Goal: Check status

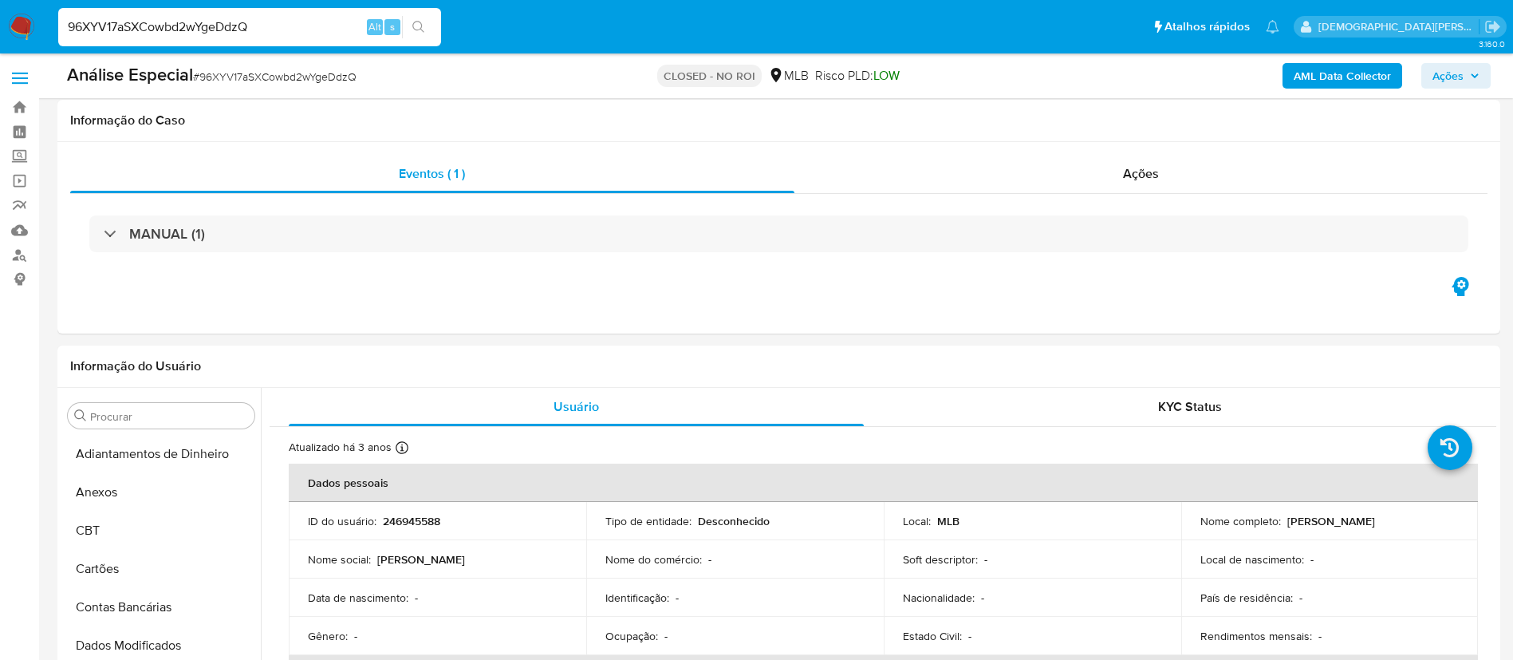
select select "10"
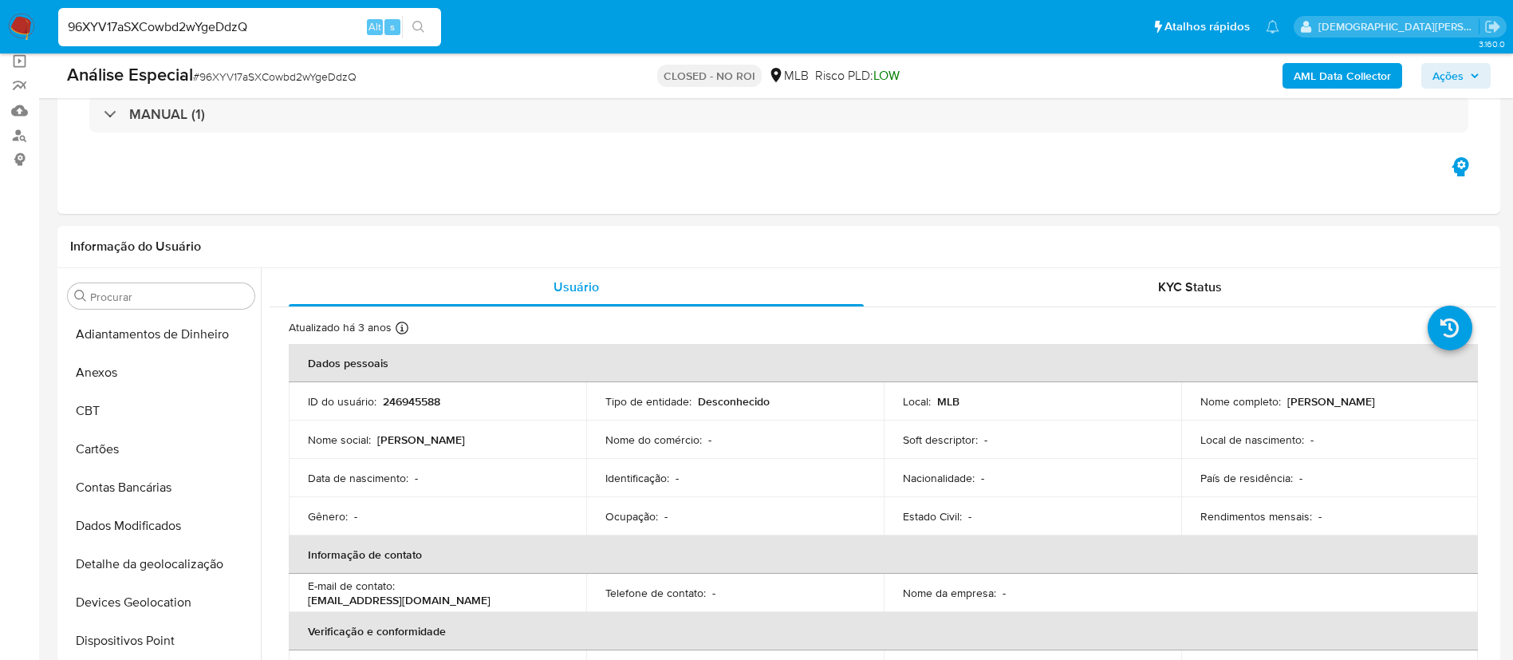
scroll to position [120, 0]
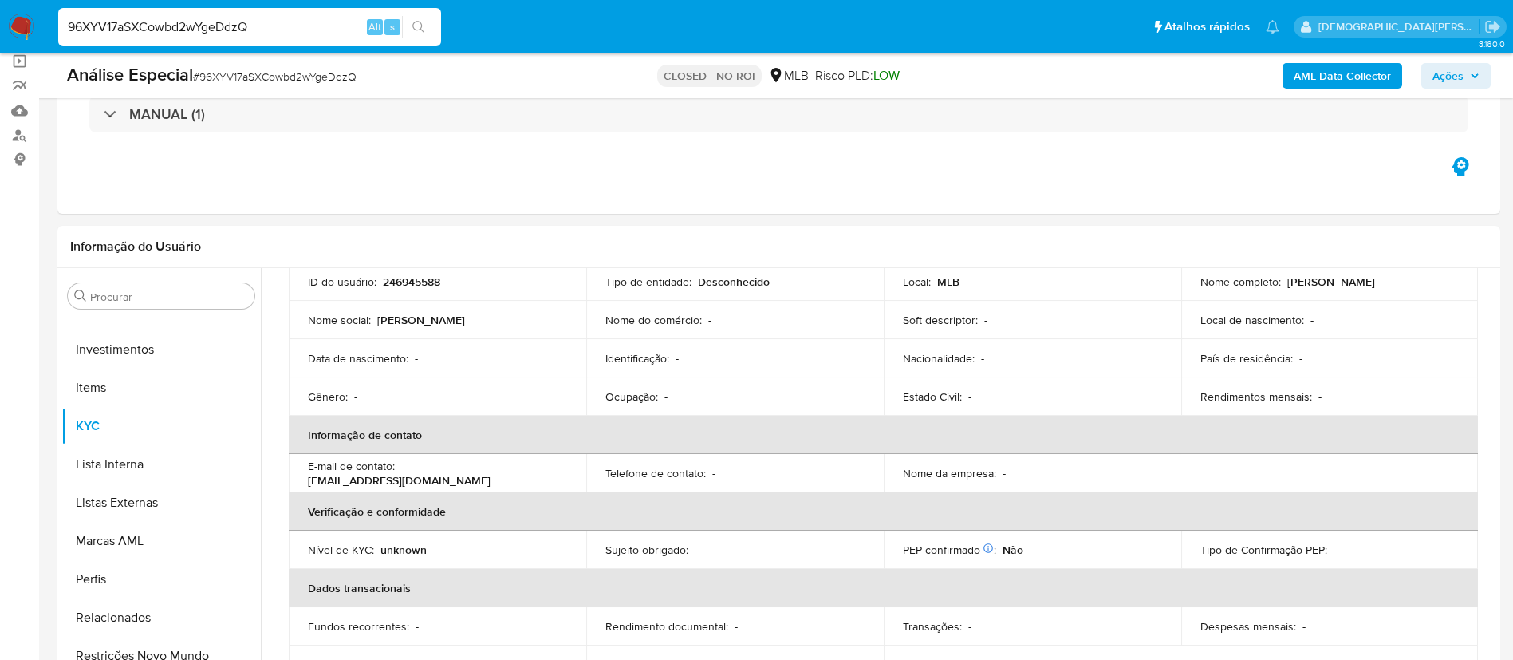
click at [289, 32] on input "96XYV17aSXCowbd2wYgeDdzQ" at bounding box center [249, 27] width 383 height 21
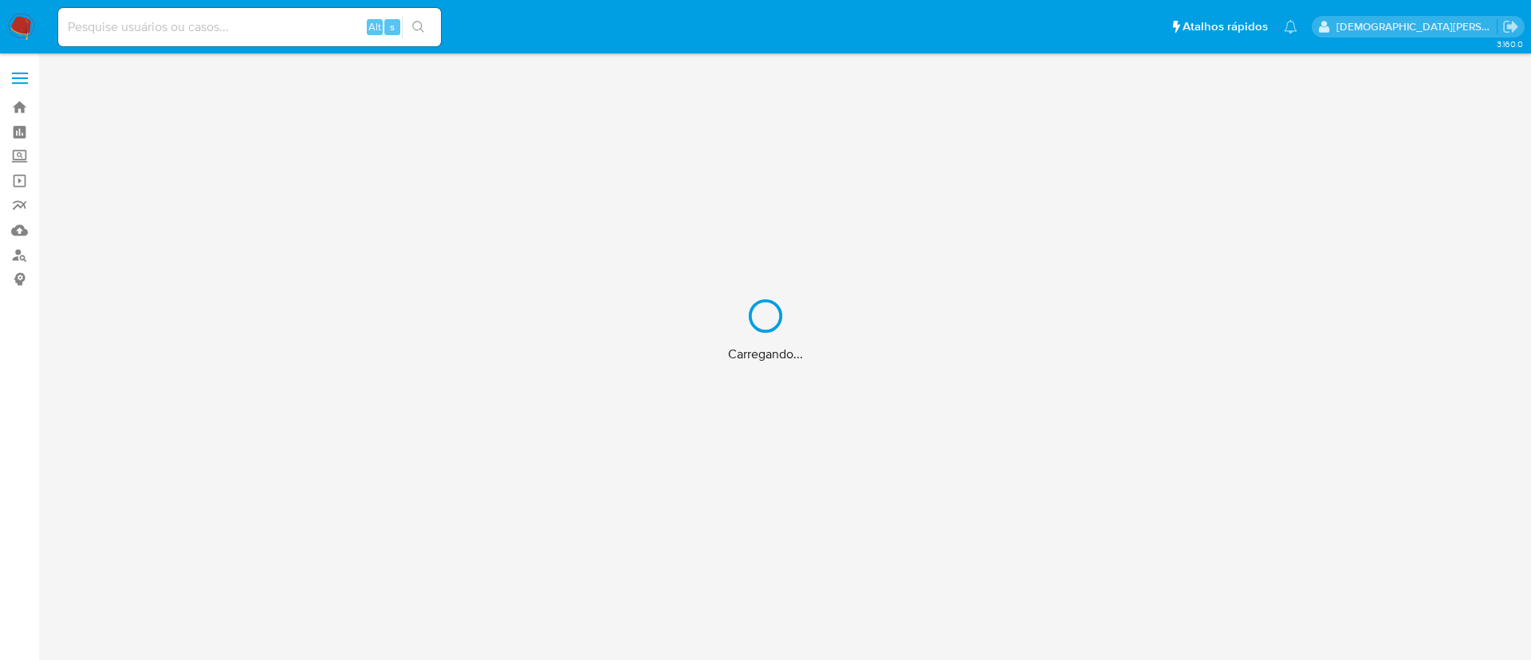
click at [311, 40] on div "Carregando..." at bounding box center [765, 330] width 1531 height 660
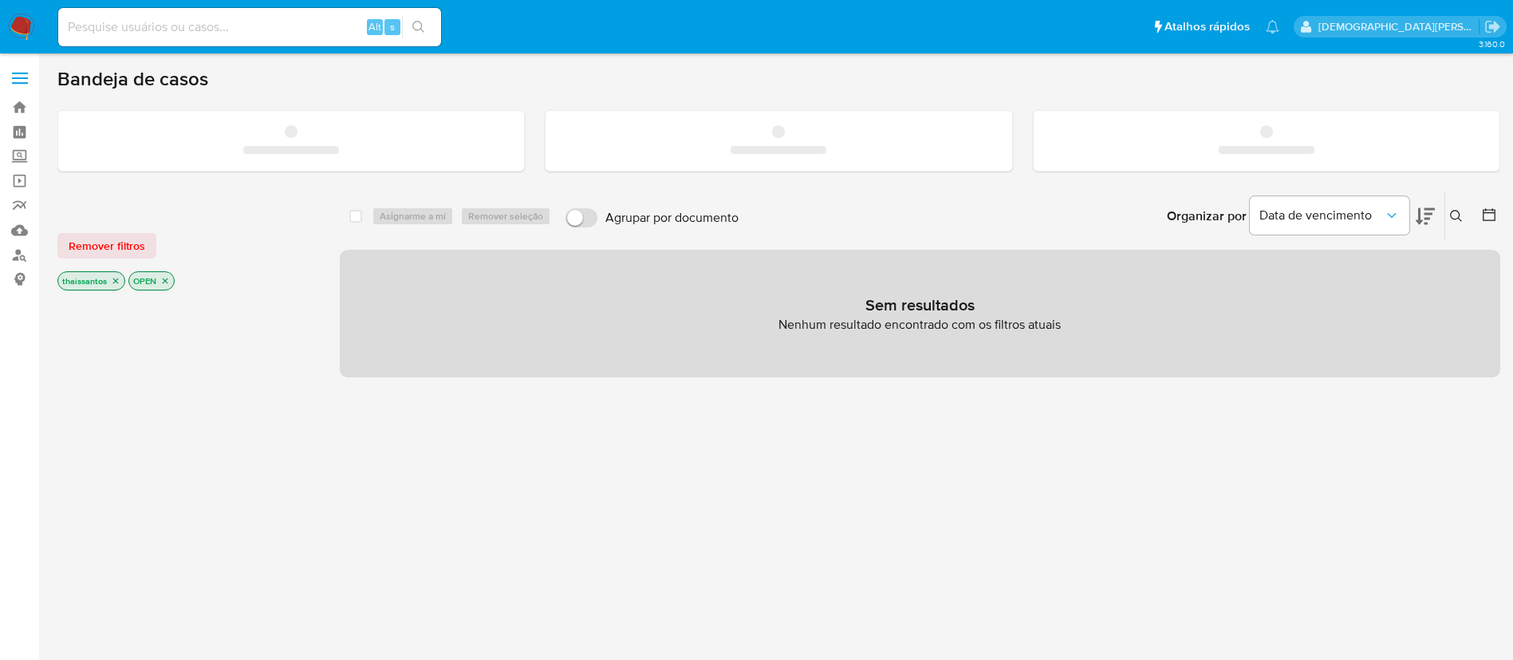
click at [308, 25] on input at bounding box center [249, 27] width 383 height 21
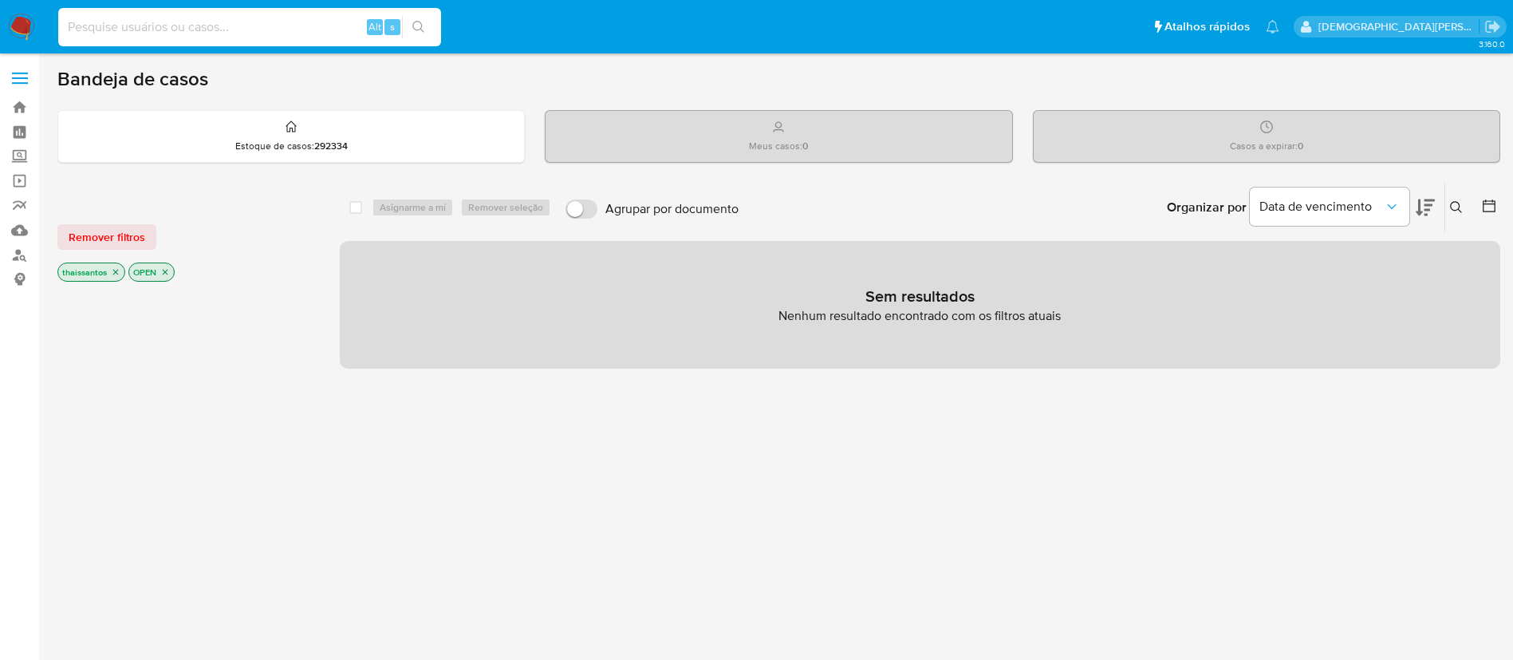
paste input "96XYV17aSXCowbd2wYgeDdzQ"
type input "96XYV17aSXCowbd2wYgeDdzQ"
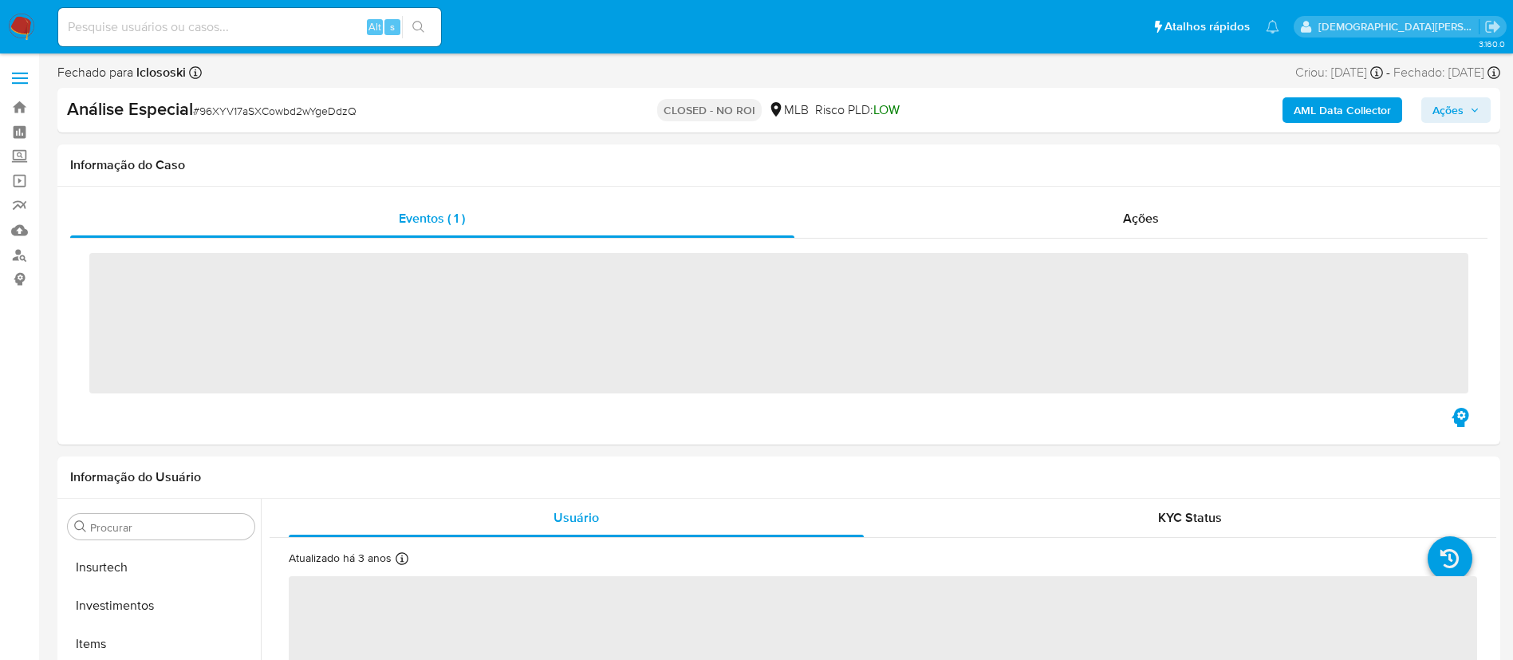
scroll to position [750, 0]
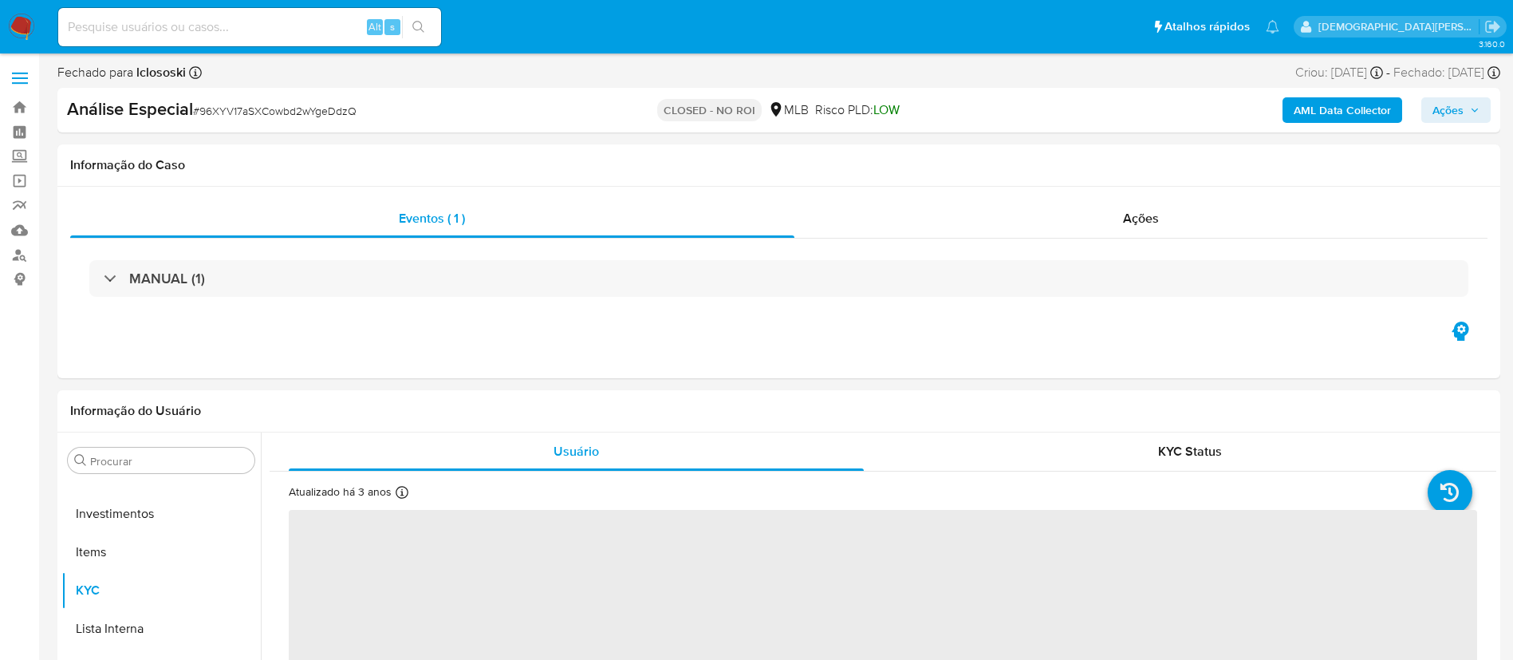
select select "10"
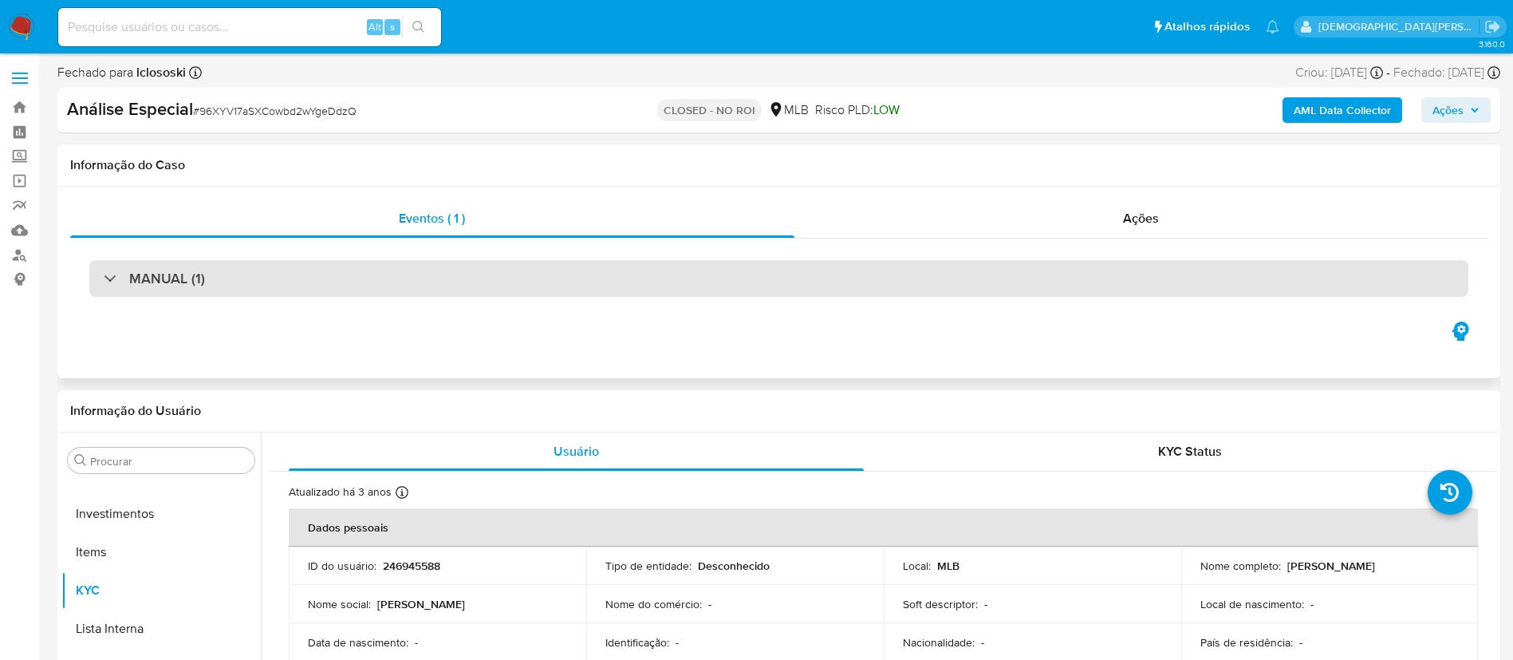
click at [763, 279] on div "MANUAL (1)" at bounding box center [778, 278] width 1379 height 37
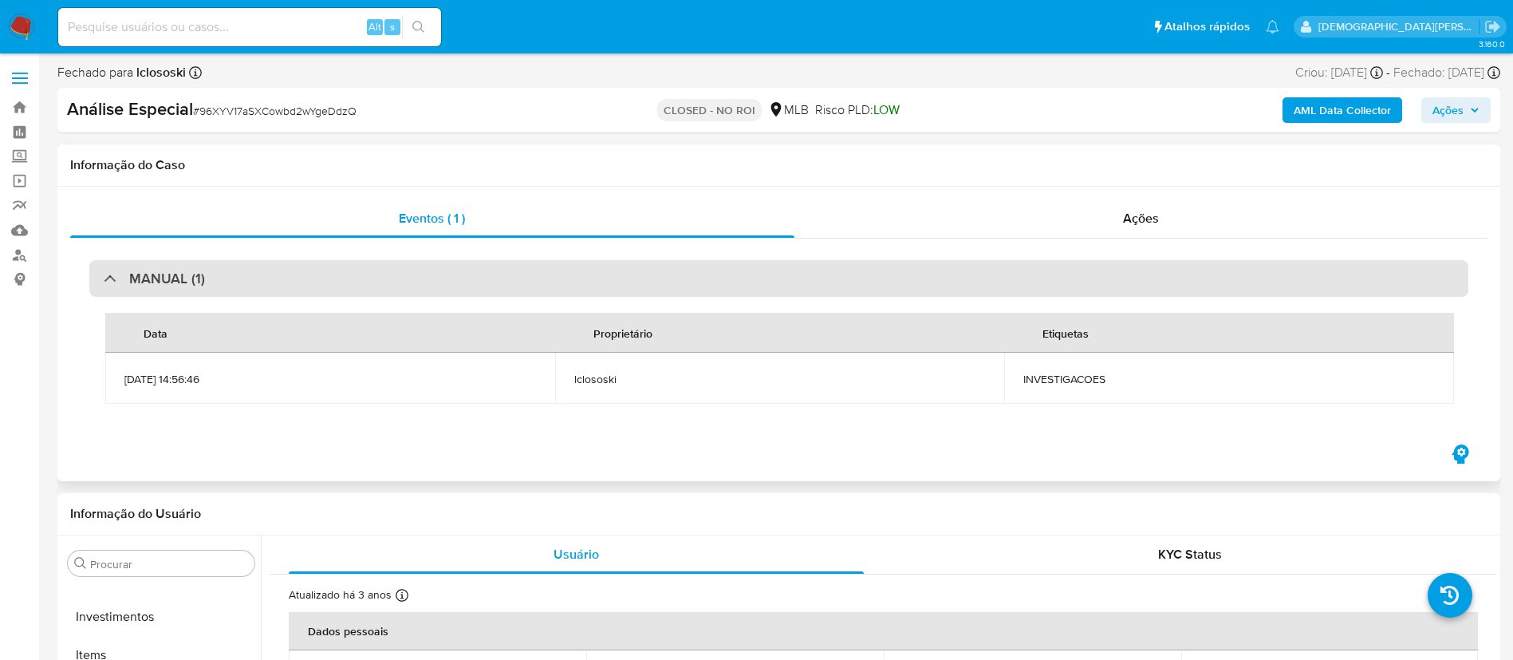
click at [812, 280] on div "MANUAL (1)" at bounding box center [778, 278] width 1379 height 37
